Goal: Find specific page/section: Find specific page/section

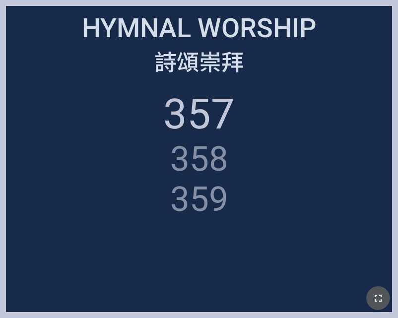
click at [370, 290] on button "button" at bounding box center [378, 298] width 24 height 24
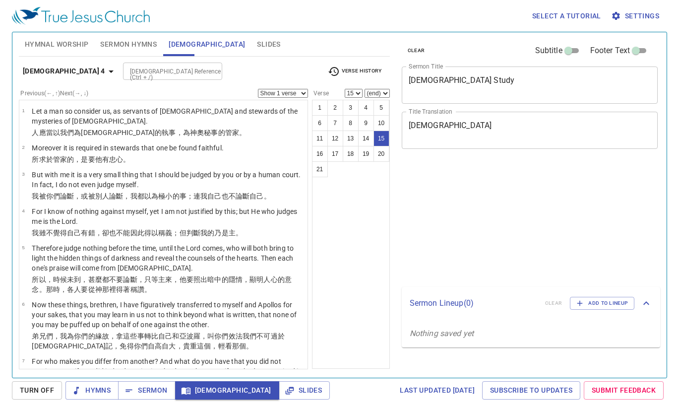
select select "15"
